Goal: Task Accomplishment & Management: Use online tool/utility

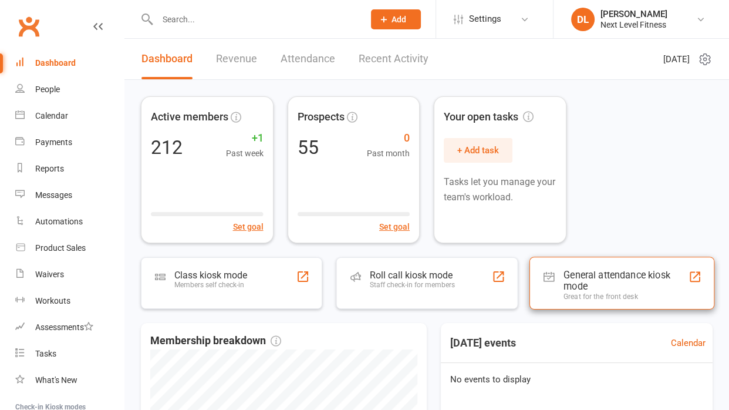
click at [573, 277] on div "General attendance kiosk mode" at bounding box center [625, 280] width 124 height 23
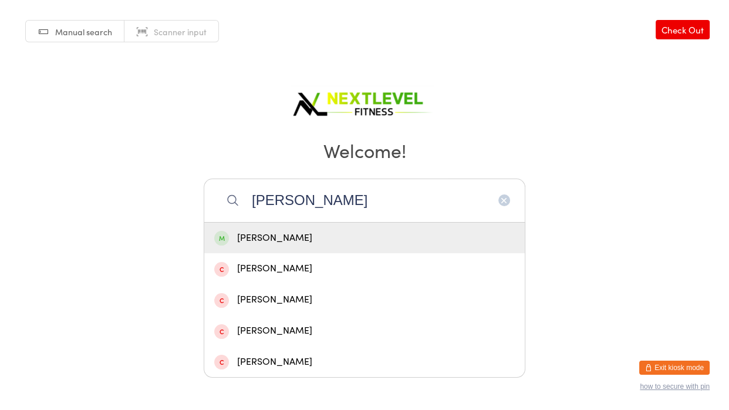
type input "[PERSON_NAME]"
click at [285, 239] on div "[PERSON_NAME]" at bounding box center [364, 238] width 300 height 16
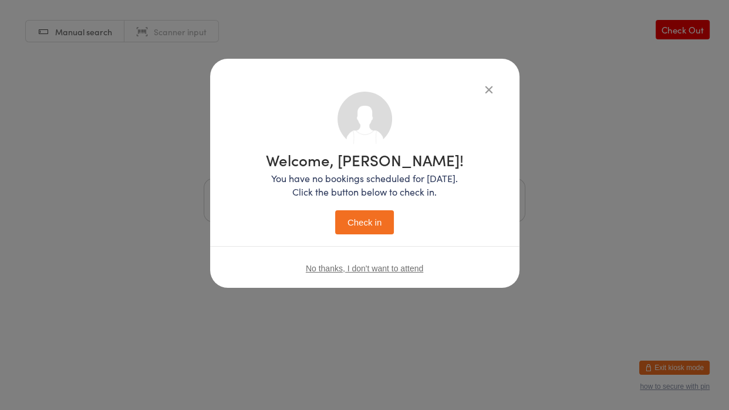
click at [381, 221] on button "Check in" at bounding box center [364, 222] width 59 height 24
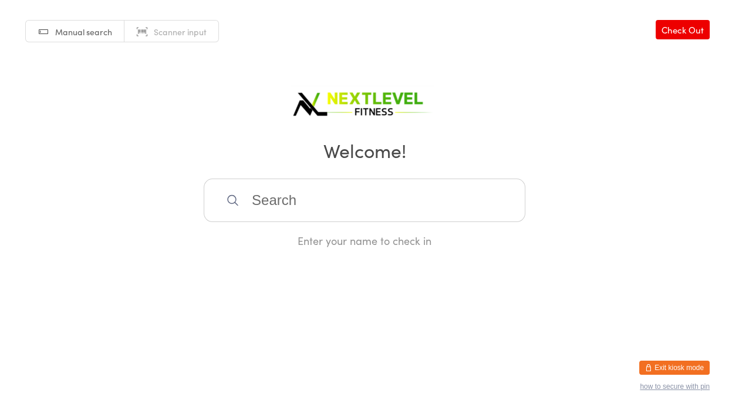
click at [386, 212] on input "search" at bounding box center [365, 199] width 322 height 43
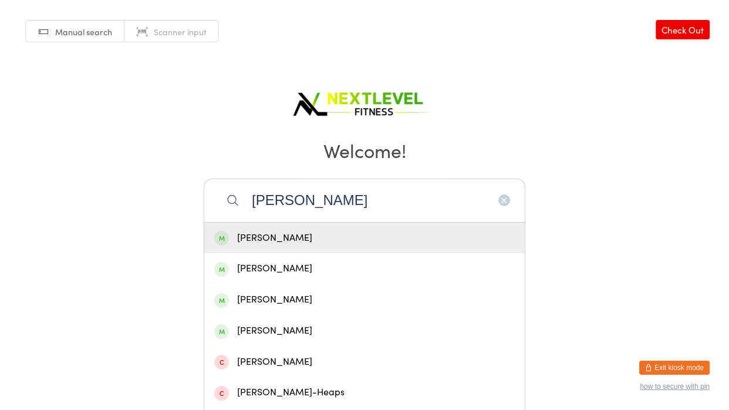
type input "[PERSON_NAME]"
click at [359, 232] on div "[PERSON_NAME]" at bounding box center [364, 238] width 300 height 16
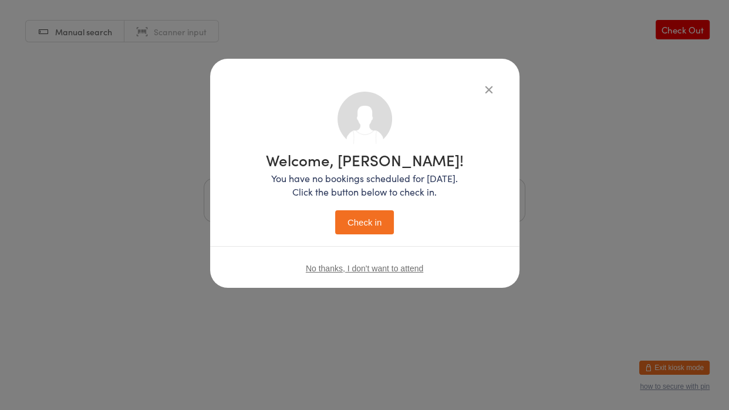
click at [335, 210] on button "Check in" at bounding box center [364, 222] width 59 height 24
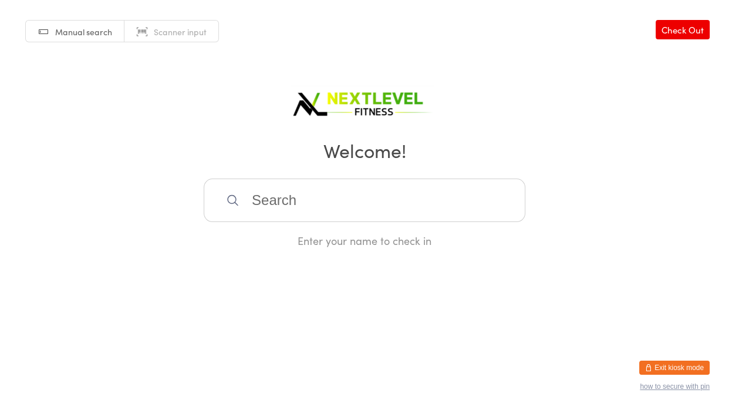
click at [313, 209] on input "search" at bounding box center [365, 199] width 322 height 43
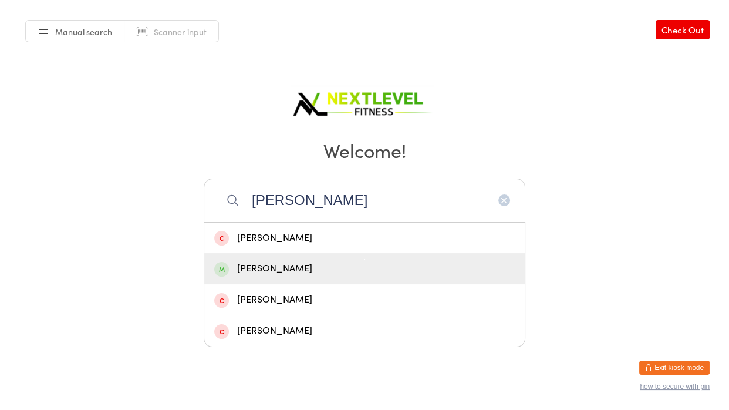
type input "[PERSON_NAME]"
click at [305, 265] on div "[PERSON_NAME]" at bounding box center [364, 269] width 300 height 16
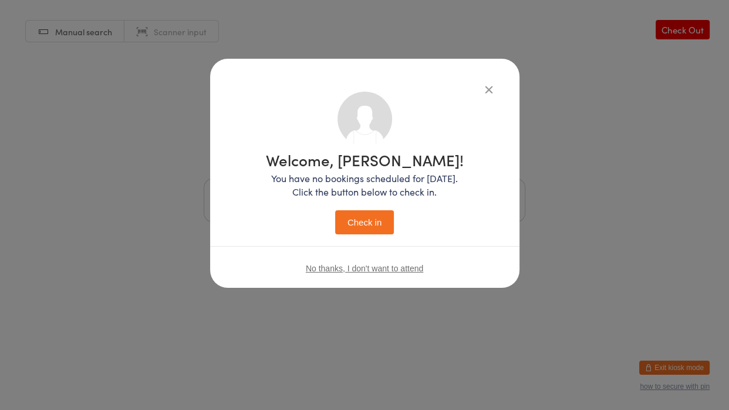
click at [347, 224] on button "Check in" at bounding box center [364, 222] width 59 height 24
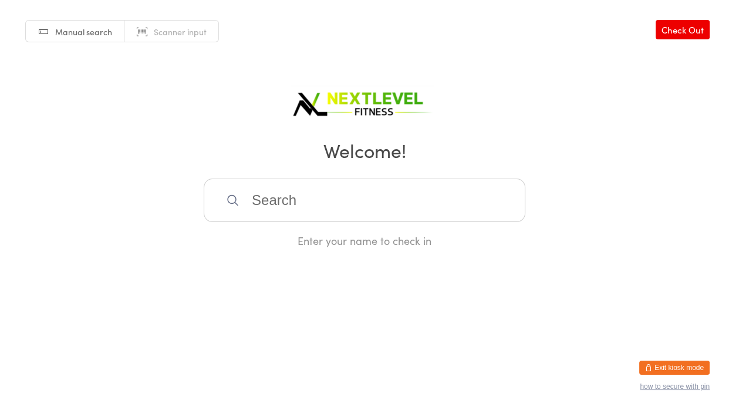
click at [346, 215] on input "search" at bounding box center [365, 199] width 322 height 43
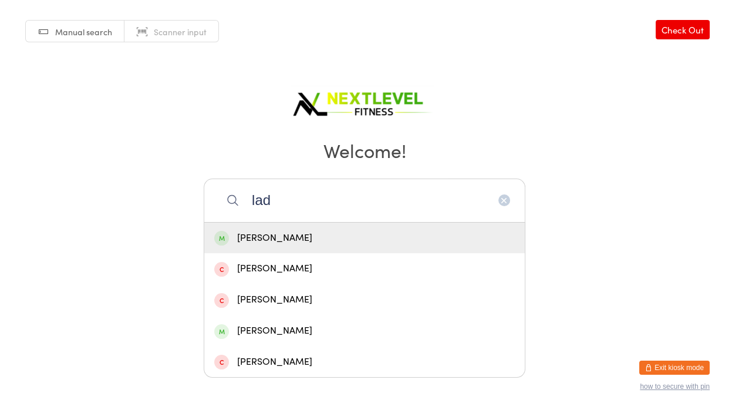
type input "lad"
click at [309, 241] on div "[PERSON_NAME]" at bounding box center [364, 238] width 300 height 16
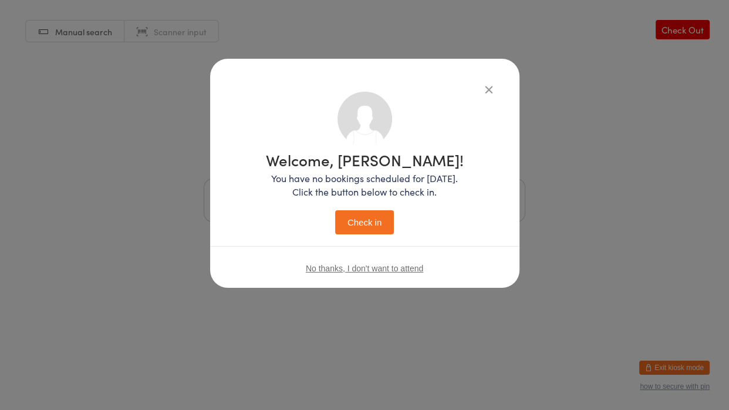
click at [368, 223] on button "Check in" at bounding box center [364, 222] width 59 height 24
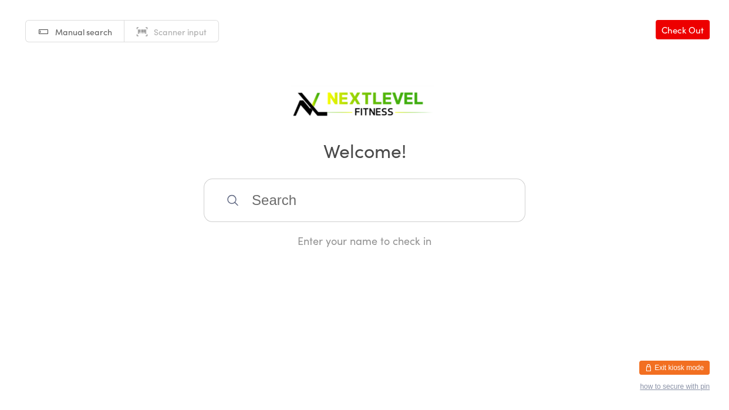
click at [353, 209] on input "search" at bounding box center [365, 199] width 322 height 43
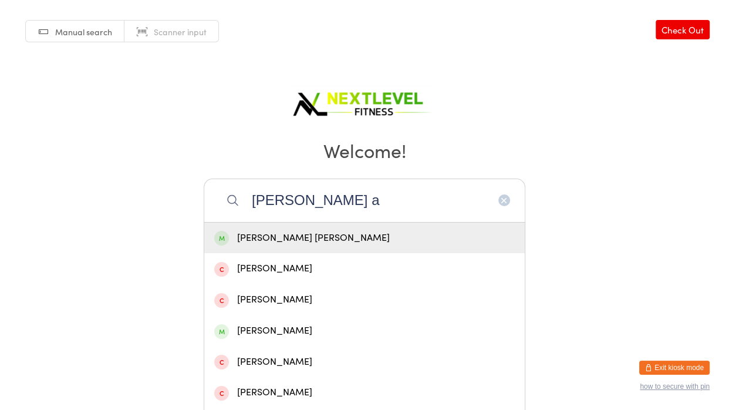
type input "[PERSON_NAME] a"
click at [329, 244] on div "[PERSON_NAME] [PERSON_NAME]" at bounding box center [364, 238] width 300 height 16
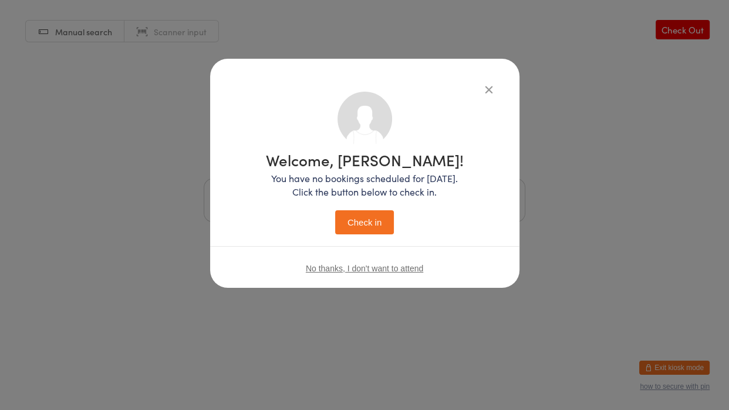
click at [357, 224] on button "Check in" at bounding box center [364, 222] width 59 height 24
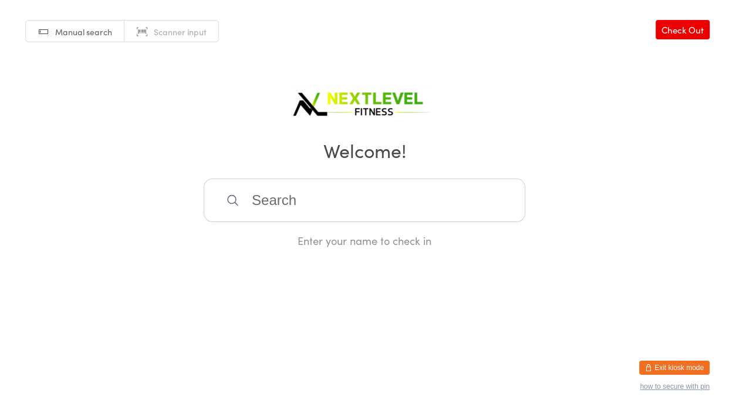
click at [364, 210] on input "search" at bounding box center [365, 199] width 322 height 43
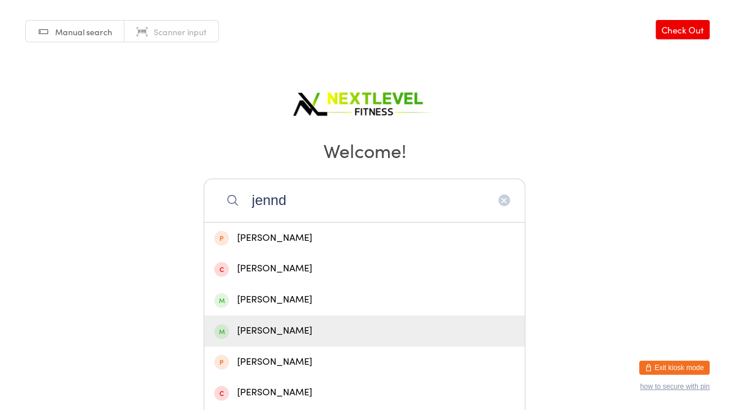
type input "jennd"
click at [285, 333] on div "[PERSON_NAME]" at bounding box center [364, 331] width 300 height 16
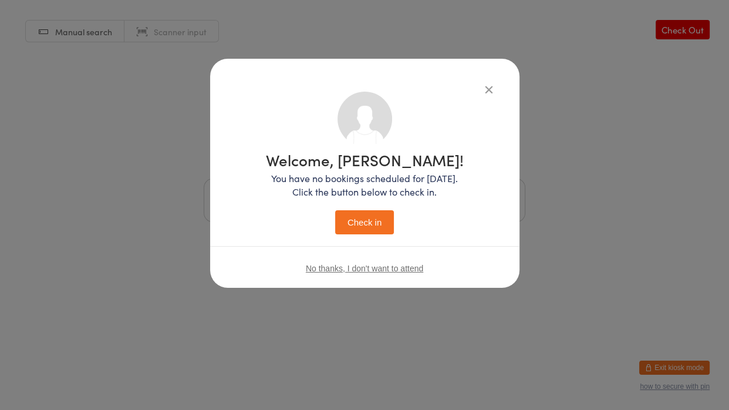
click at [359, 218] on button "Check in" at bounding box center [364, 222] width 59 height 24
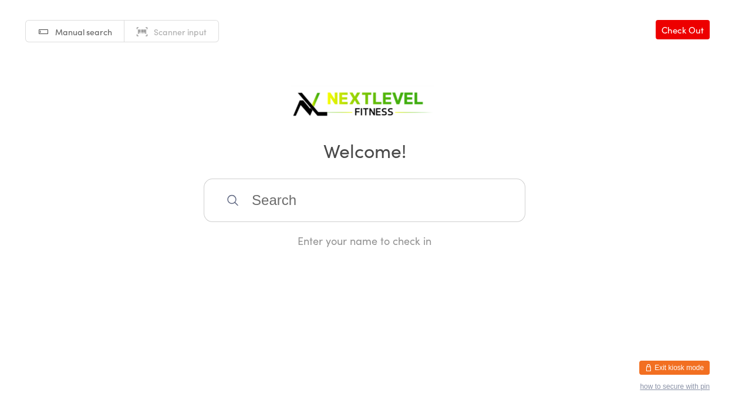
click at [359, 218] on input "search" at bounding box center [365, 199] width 322 height 43
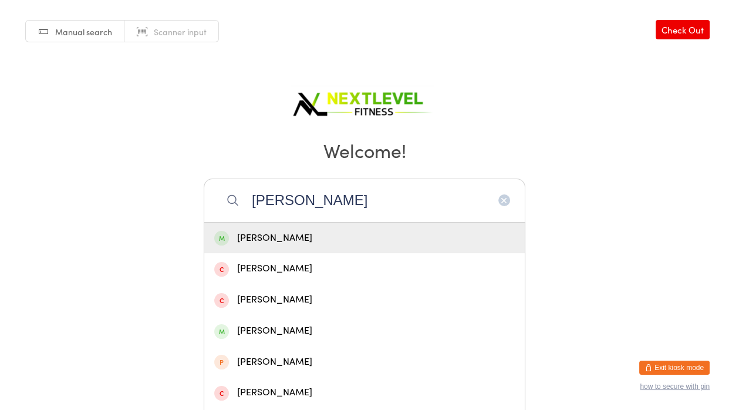
type input "[PERSON_NAME]"
click at [318, 236] on div "[PERSON_NAME]" at bounding box center [364, 238] width 300 height 16
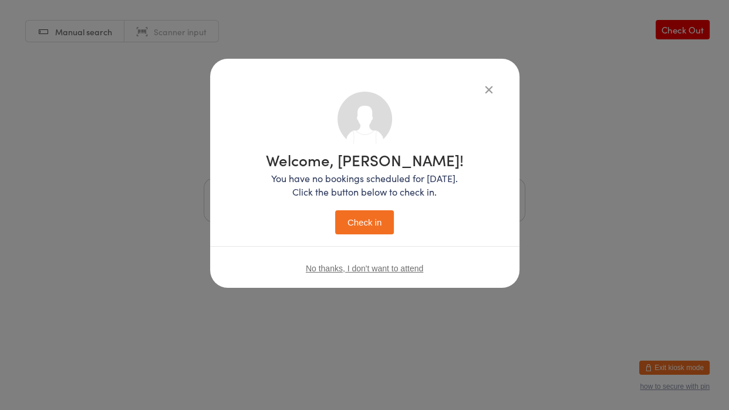
click at [343, 228] on button "Check in" at bounding box center [364, 222] width 59 height 24
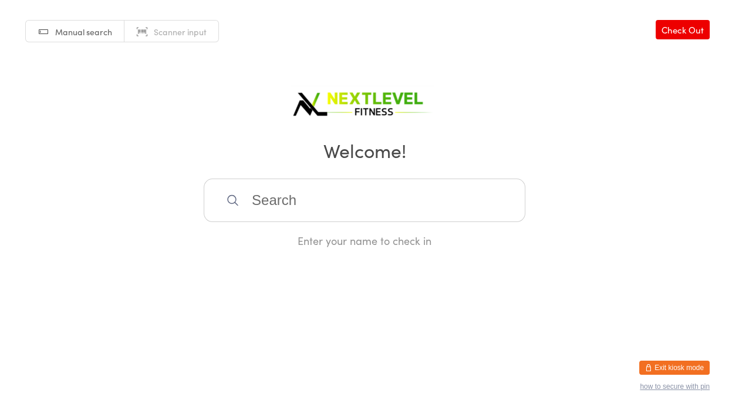
click at [344, 217] on input "search" at bounding box center [365, 199] width 322 height 43
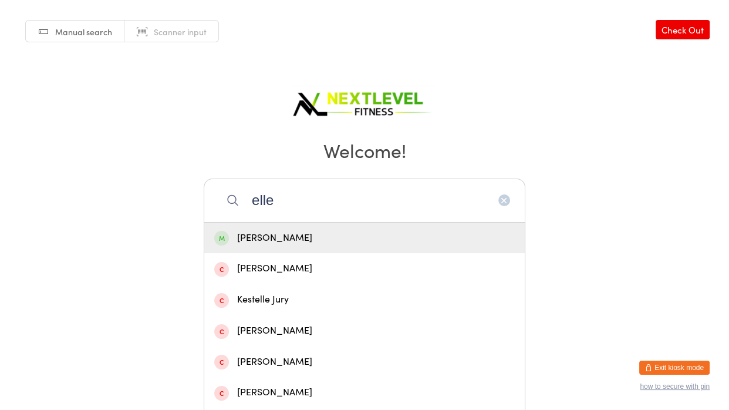
type input "elle"
click at [289, 235] on div "[PERSON_NAME]" at bounding box center [364, 238] width 300 height 16
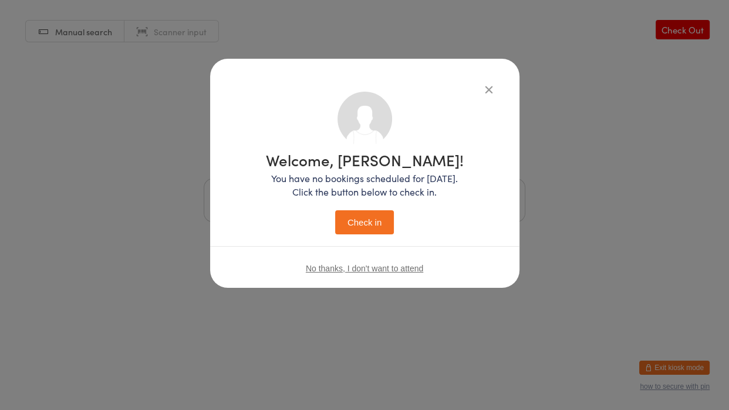
click at [370, 220] on button "Check in" at bounding box center [364, 222] width 59 height 24
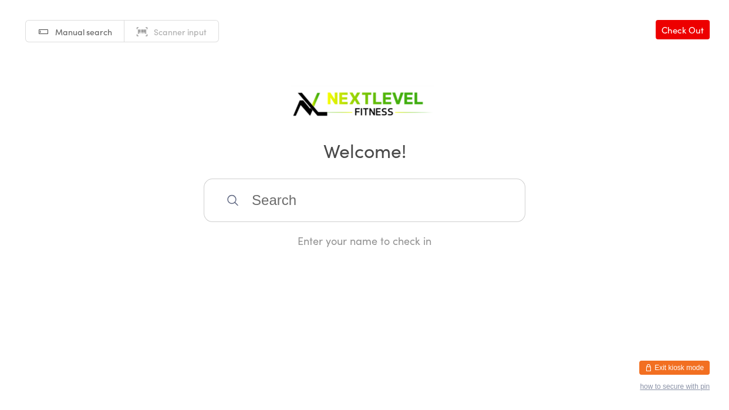
click at [370, 219] on input "search" at bounding box center [365, 199] width 322 height 43
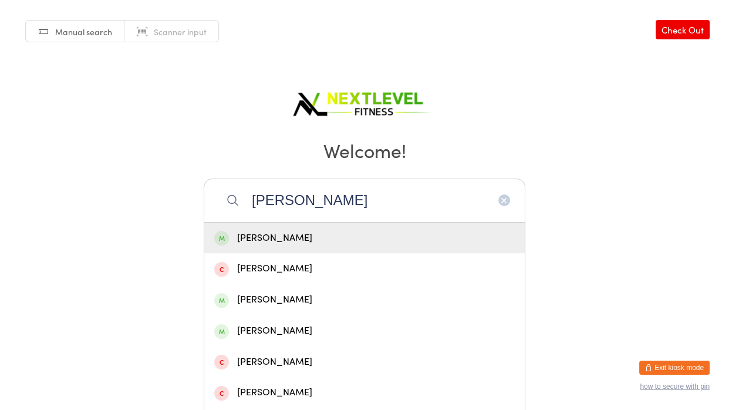
type input "[PERSON_NAME]"
click at [283, 239] on div "[PERSON_NAME]" at bounding box center [364, 238] width 300 height 16
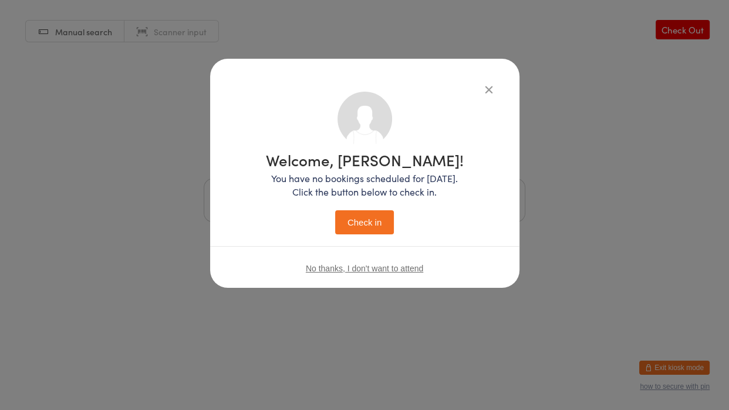
click at [340, 220] on button "Check in" at bounding box center [364, 222] width 59 height 24
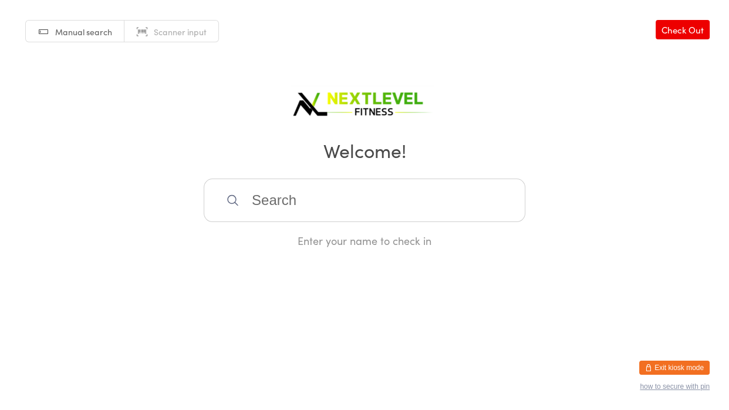
click at [275, 202] on input "search" at bounding box center [365, 199] width 322 height 43
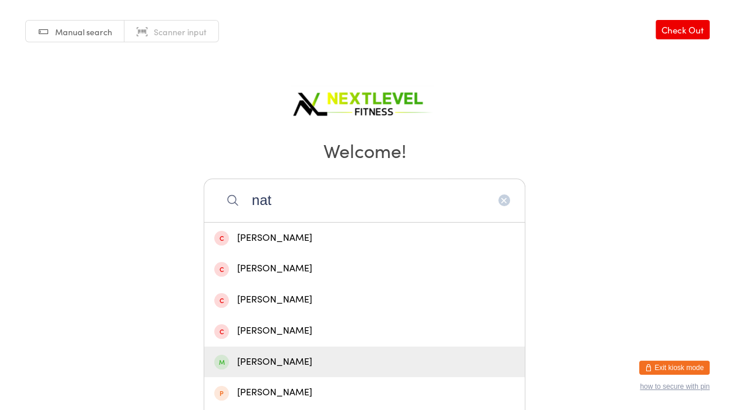
type input "nat"
click at [289, 363] on div "[PERSON_NAME]" at bounding box center [364, 362] width 300 height 16
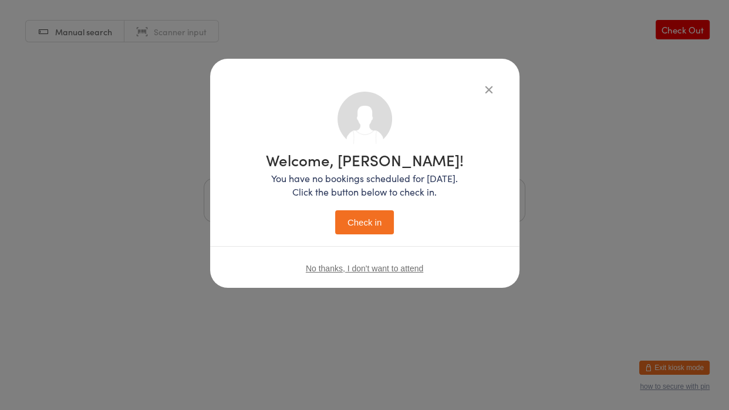
click at [356, 220] on button "Check in" at bounding box center [364, 222] width 59 height 24
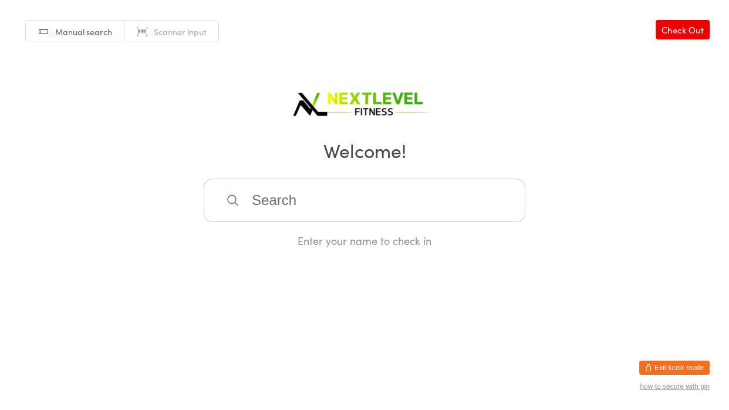
click at [322, 206] on input "search" at bounding box center [365, 199] width 322 height 43
type input "dway"
click at [302, 236] on div "[PERSON_NAME]" at bounding box center [364, 238] width 300 height 16
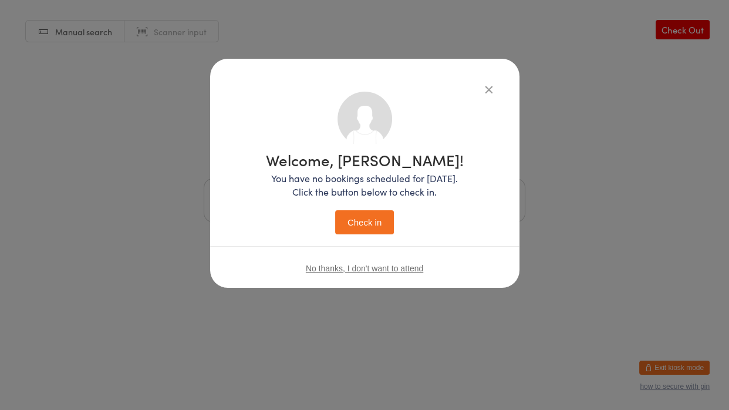
click at [367, 229] on button "Check in" at bounding box center [364, 222] width 59 height 24
